Goal: Transaction & Acquisition: Purchase product/service

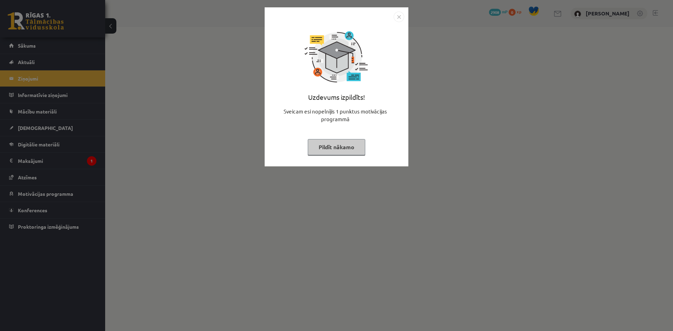
click at [404, 17] on img "Close" at bounding box center [398, 17] width 11 height 11
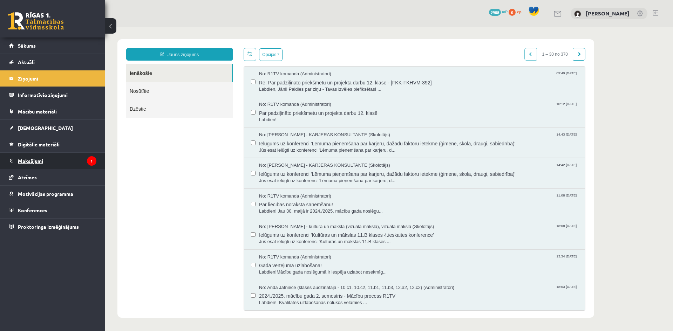
click at [71, 163] on legend "Maksājumi 1" at bounding box center [57, 161] width 78 height 16
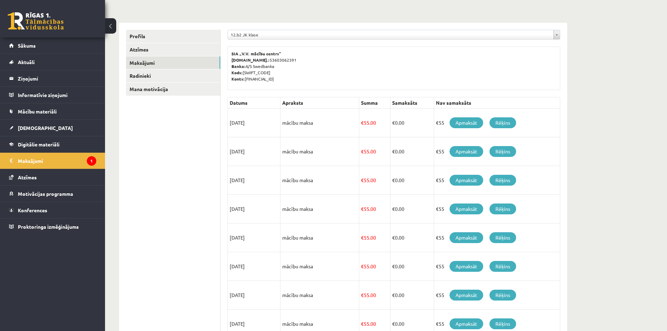
scroll to position [183, 0]
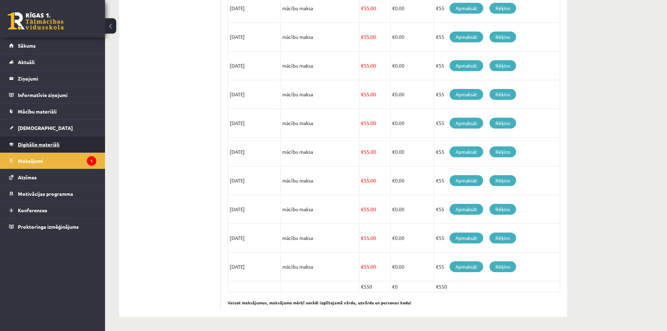
click at [34, 139] on link "Digitālie materiāli" at bounding box center [52, 144] width 87 height 16
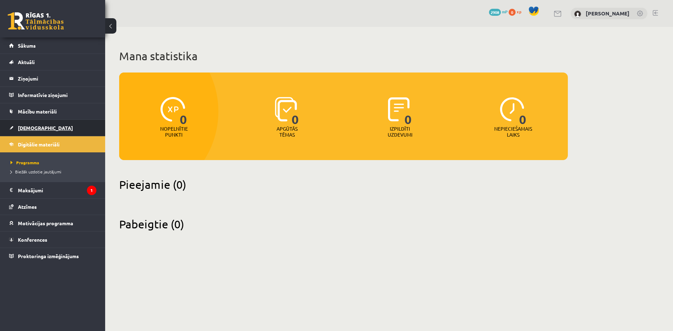
click at [44, 123] on link "[DEMOGRAPHIC_DATA]" at bounding box center [52, 128] width 87 height 16
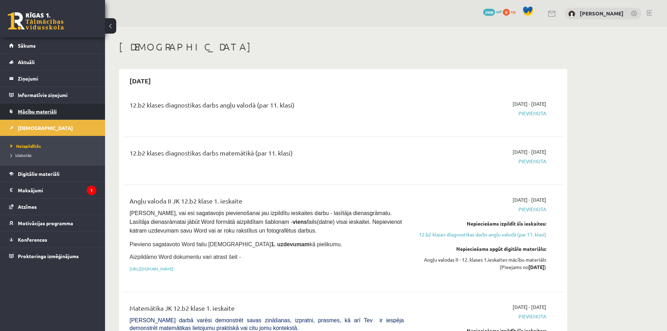
click at [47, 115] on link "Mācību materiāli" at bounding box center [52, 111] width 87 height 16
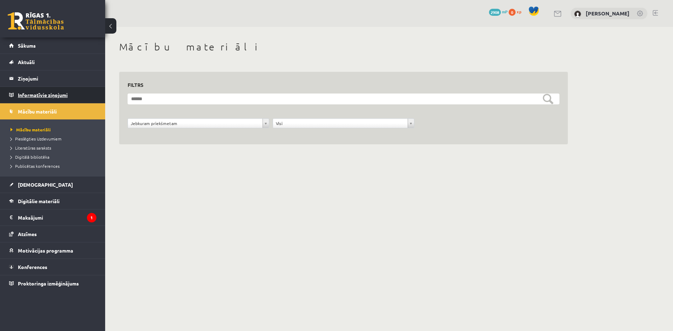
click at [51, 100] on legend "Informatīvie ziņojumi 0" at bounding box center [57, 95] width 78 height 16
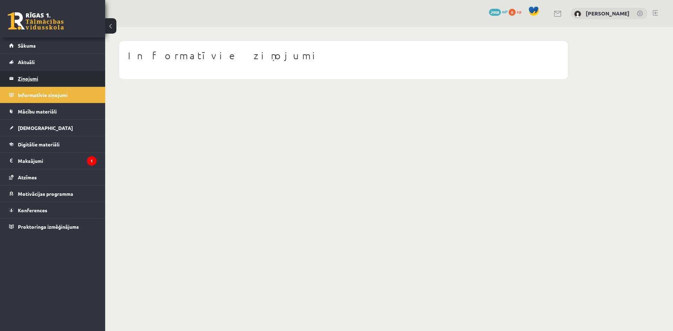
click at [56, 83] on legend "Ziņojumi 0" at bounding box center [57, 78] width 78 height 16
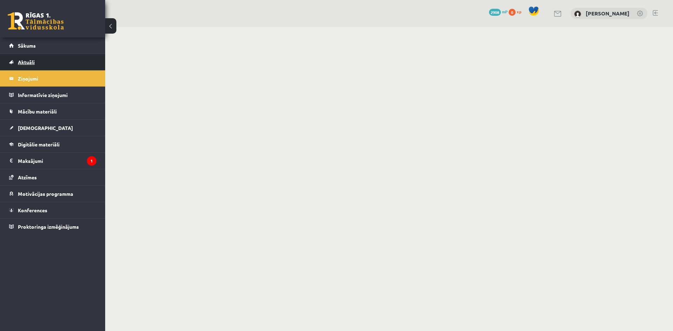
click at [56, 67] on link "Aktuāli" at bounding box center [52, 62] width 87 height 16
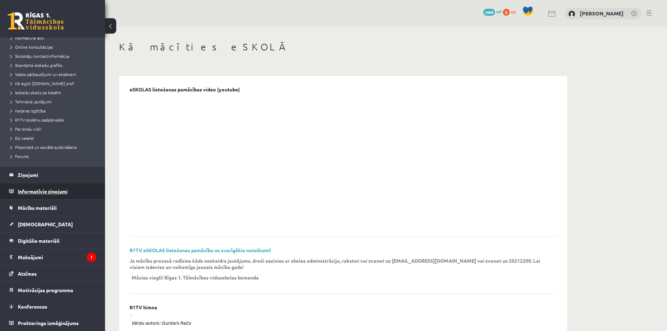
scroll to position [140, 0]
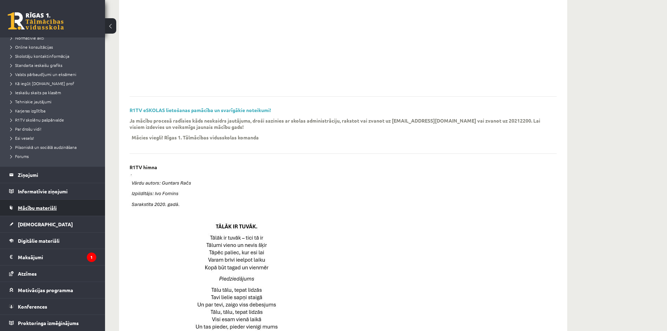
click at [46, 214] on link "Mācību materiāli" at bounding box center [52, 208] width 87 height 16
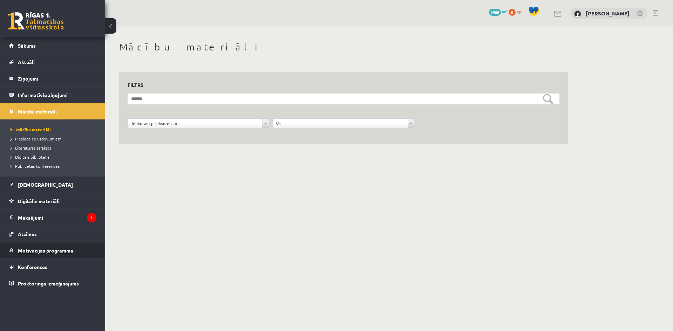
click at [33, 251] on span "Motivācijas programma" at bounding box center [45, 250] width 55 height 6
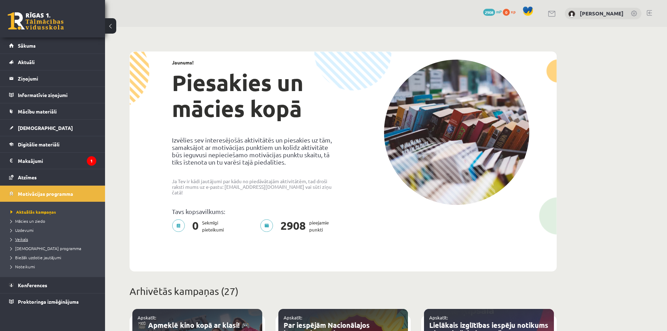
click at [19, 236] on link "Veikals" at bounding box center [55, 239] width 88 height 6
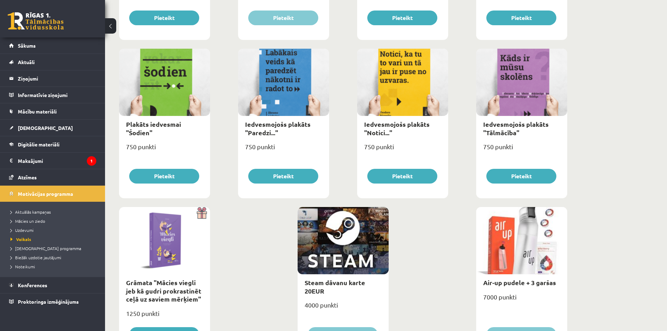
scroll to position [745, 0]
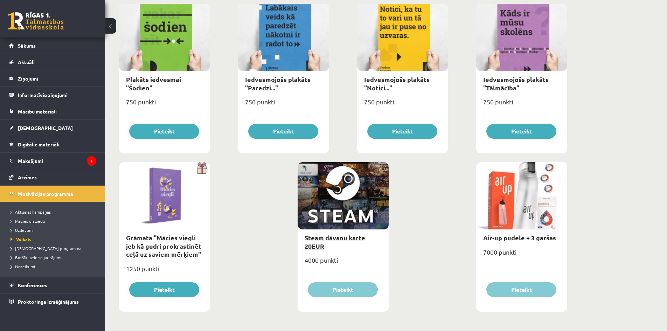
click at [320, 245] on link "Steam dāvanu karte 20EUR" at bounding box center [335, 242] width 61 height 16
type input "*"
